Goal: Find specific page/section: Find specific page/section

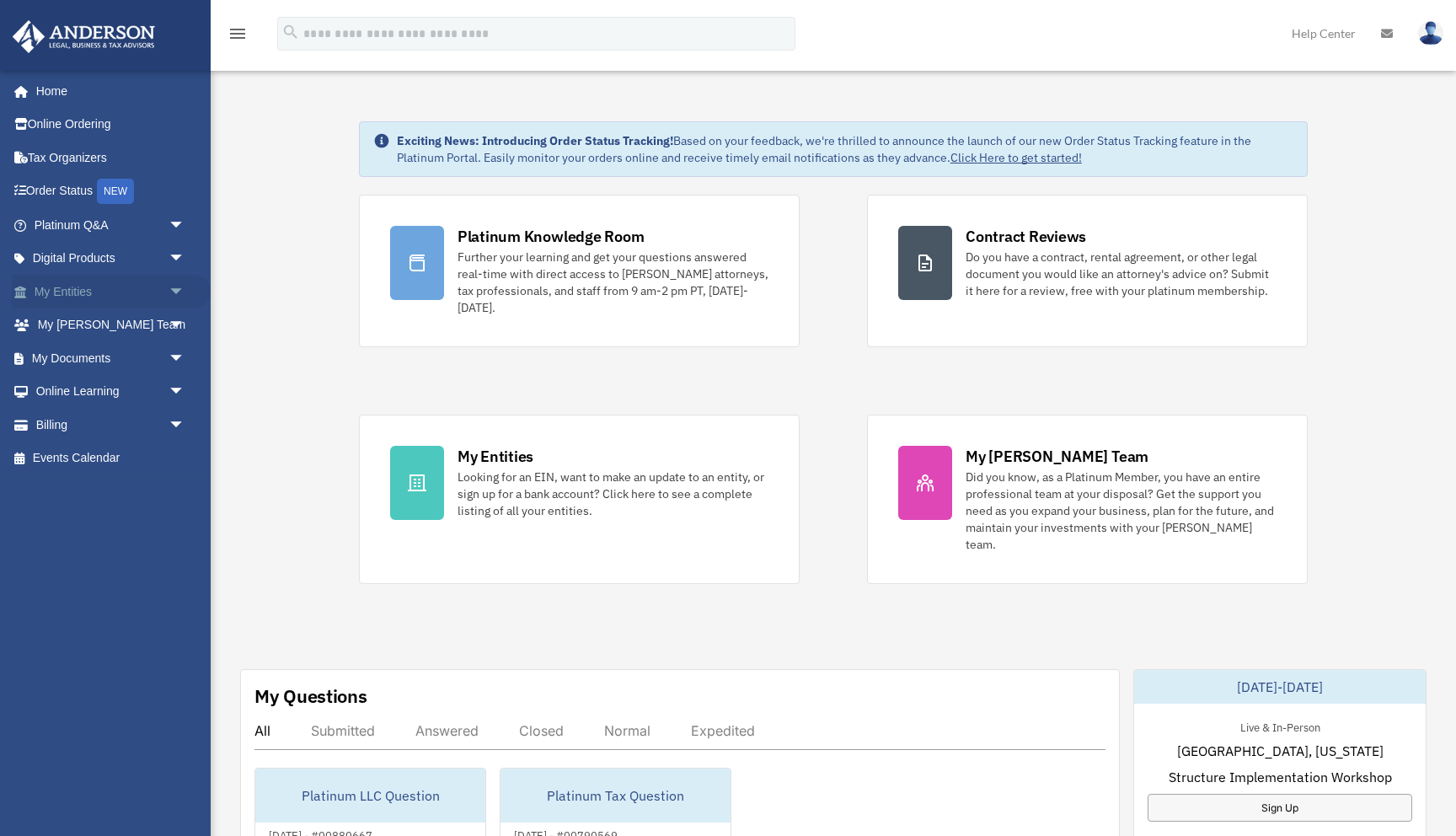
click at [170, 296] on span "arrow_drop_down" at bounding box center [185, 292] width 33 height 34
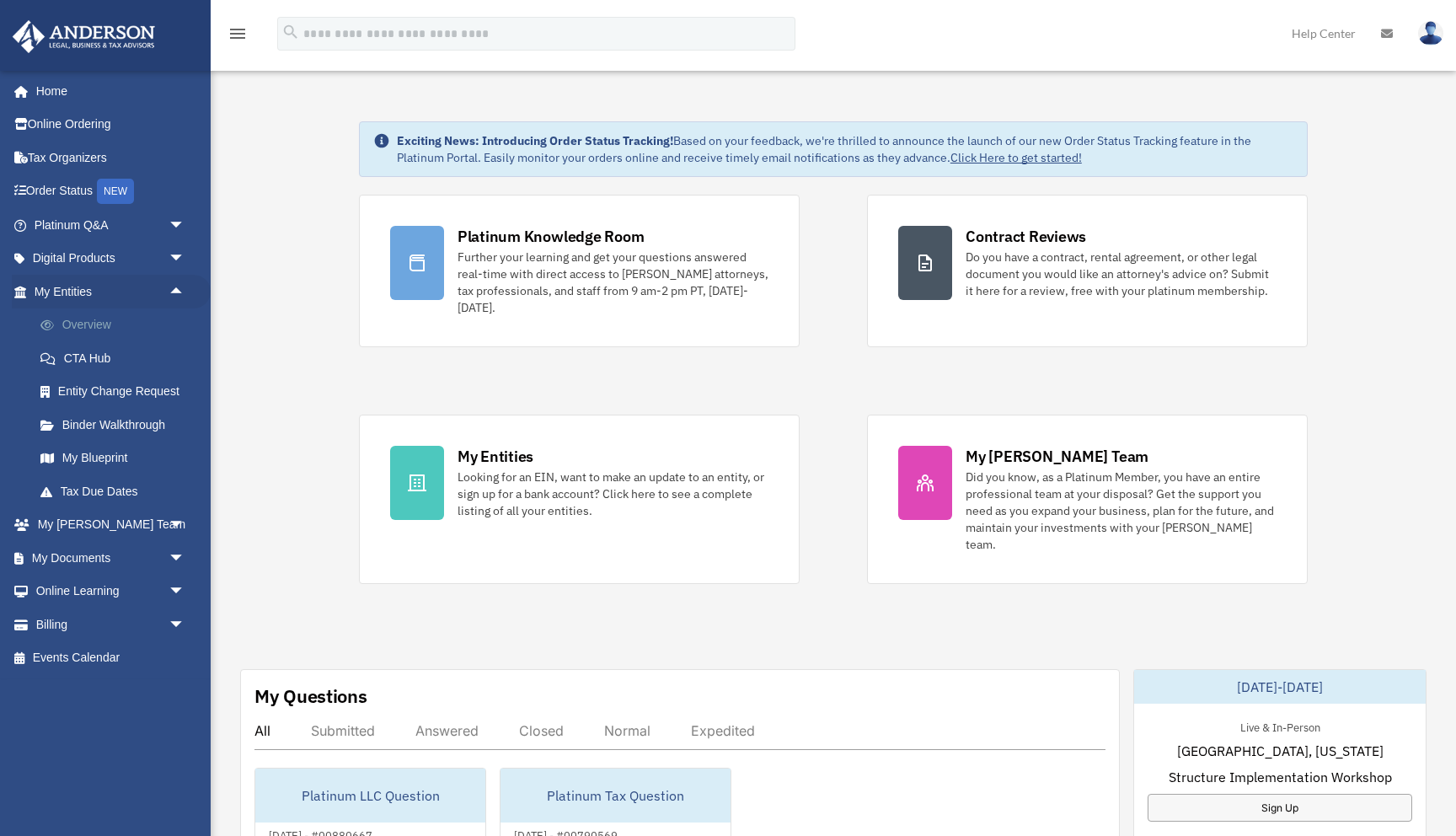
click at [130, 330] on link "Overview" at bounding box center [116, 325] width 187 height 33
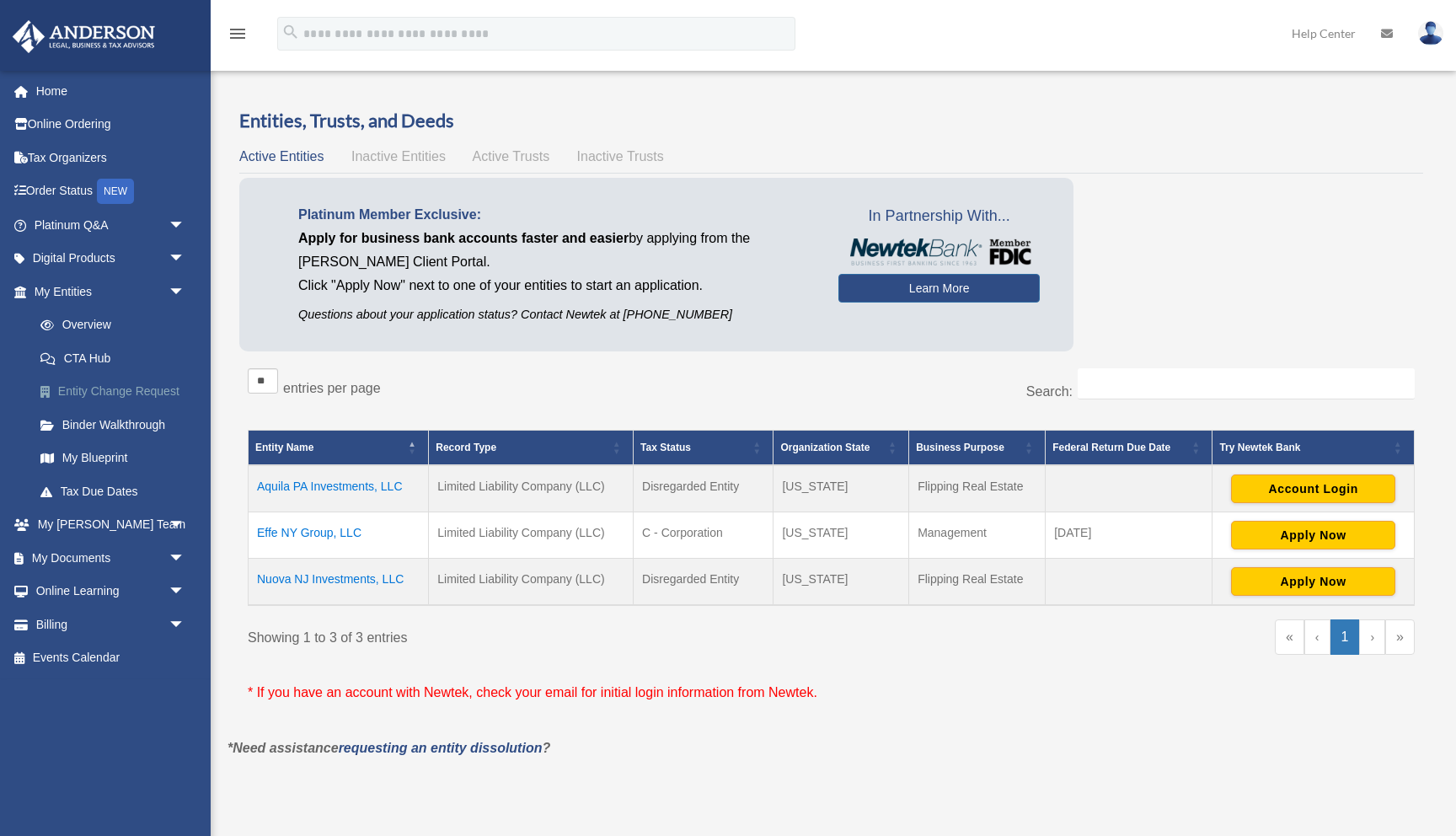
click at [155, 393] on link "Entity Change Request" at bounding box center [116, 392] width 187 height 33
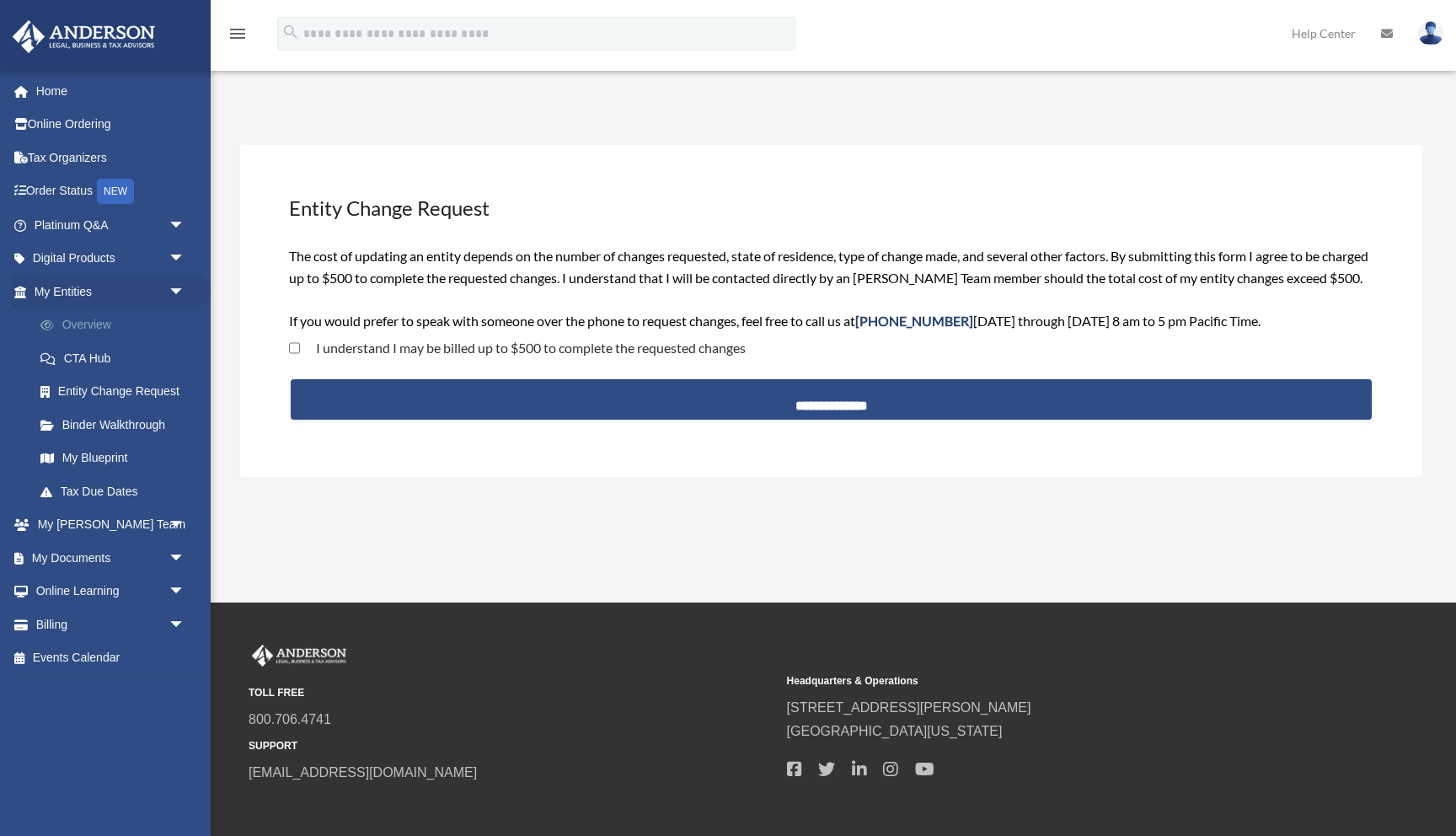
click at [99, 329] on link "Overview" at bounding box center [116, 325] width 187 height 33
